Goal: Check status: Check status

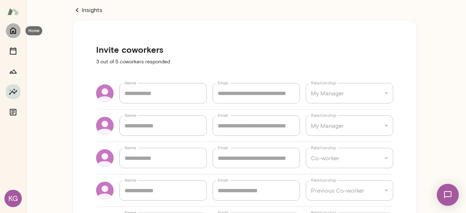
click at [16, 35] on button "Home" at bounding box center [13, 30] width 15 height 15
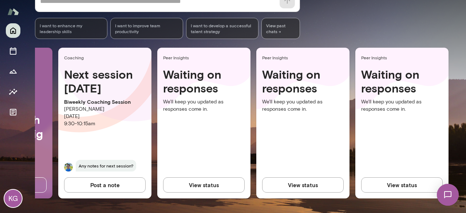
scroll to position [11, 0]
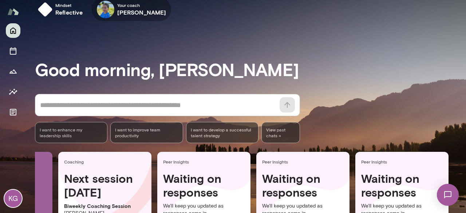
click at [138, 8] on h6 "[PERSON_NAME]" at bounding box center [141, 12] width 49 height 9
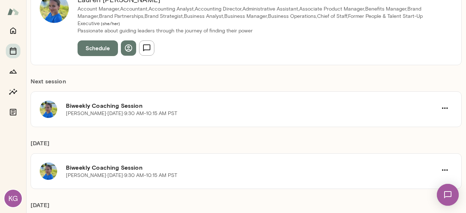
scroll to position [73, 0]
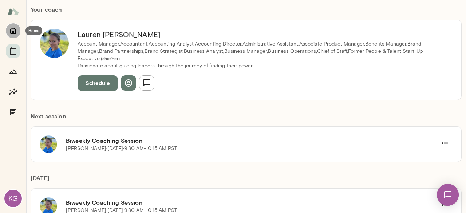
click at [15, 31] on icon "Home" at bounding box center [13, 31] width 6 height 7
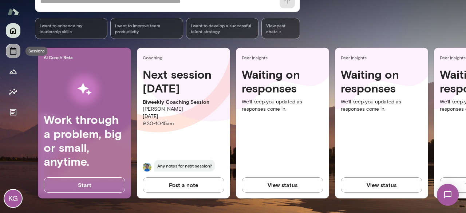
click at [9, 54] on icon "Sessions" at bounding box center [13, 51] width 9 height 9
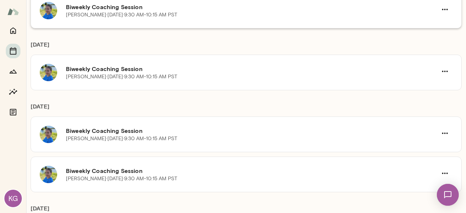
scroll to position [146, 0]
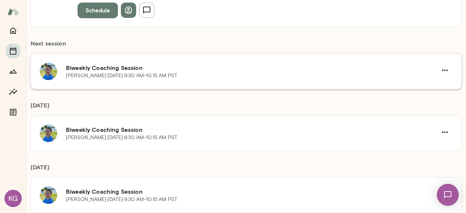
click at [131, 72] on p "[PERSON_NAME] · [DATE] · 9:30 AM-10:15 AM PST" at bounding box center [121, 75] width 111 height 7
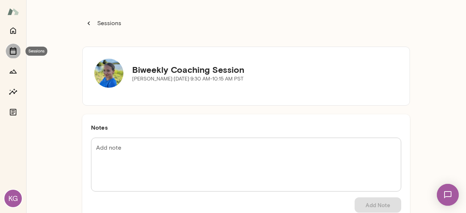
click at [19, 51] on button "Sessions" at bounding box center [13, 51] width 15 height 15
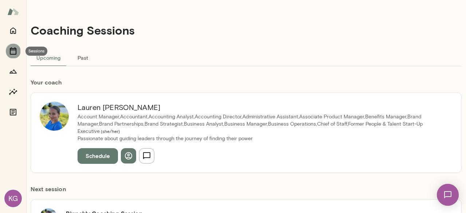
click at [19, 51] on button "Sessions" at bounding box center [13, 51] width 15 height 15
click at [47, 123] on img at bounding box center [54, 116] width 29 height 29
